Goal: Complete application form

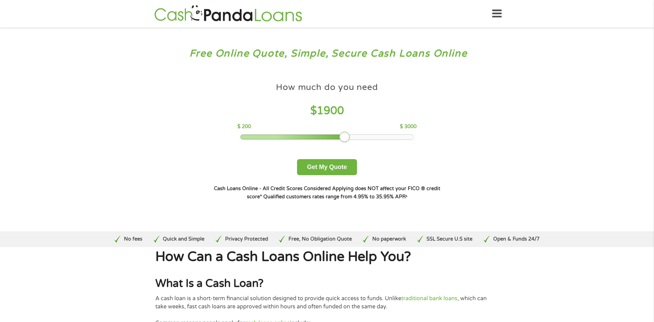
drag, startPoint x: 291, startPoint y: 136, endPoint x: 344, endPoint y: 134, distance: 53.5
click at [344, 134] on div at bounding box center [344, 136] width 11 height 11
click at [334, 165] on button "Get My Quote" at bounding box center [327, 167] width 60 height 16
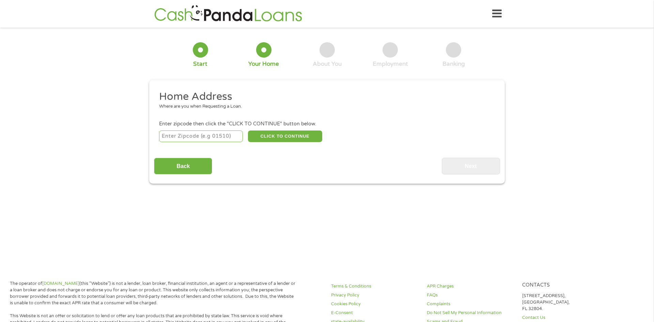
click at [198, 137] on input "number" at bounding box center [201, 136] width 84 height 12
type input "34653"
click at [286, 138] on button "CLICK TO CONTINUE" at bounding box center [285, 136] width 74 height 12
type input "34653"
type input "New Port Richey"
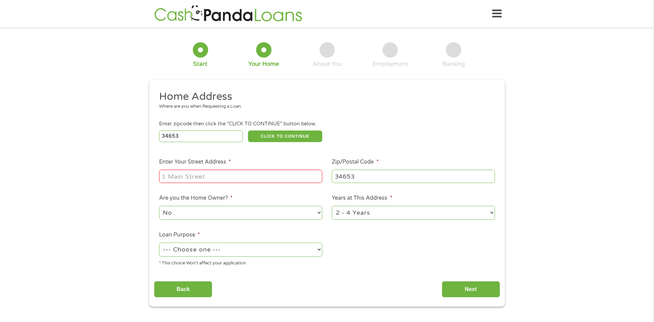
click at [227, 178] on input "Enter Your Street Address *" at bounding box center [240, 176] width 163 height 13
type input "7801 Edinburgh Drive"
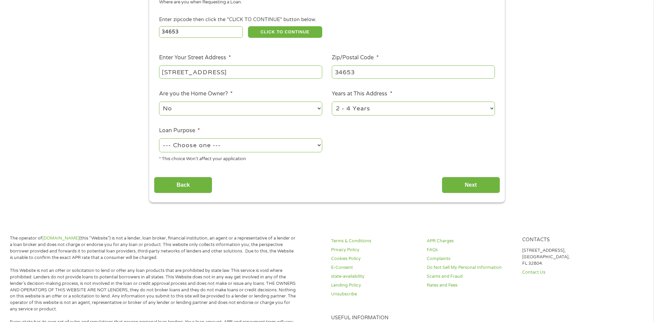
scroll to position [108, 0]
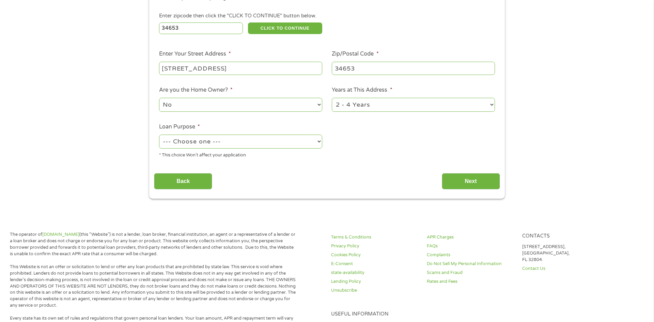
click at [284, 142] on select "--- Choose one --- Pay Bills Debt Consolidation Home Improvement Major Purchase…" at bounding box center [240, 141] width 163 height 14
select select "medicalexpenses"
click at [159, 135] on select "--- Choose one --- Pay Bills Debt Consolidation Home Improvement Major Purchase…" at bounding box center [240, 141] width 163 height 14
click at [466, 182] on input "Next" at bounding box center [471, 181] width 58 height 17
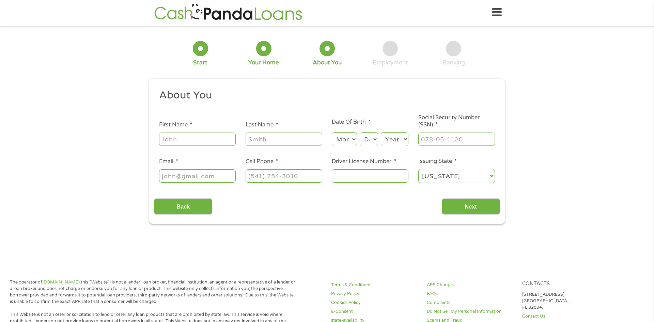
scroll to position [3, 3]
